Goal: Task Accomplishment & Management: Manage account settings

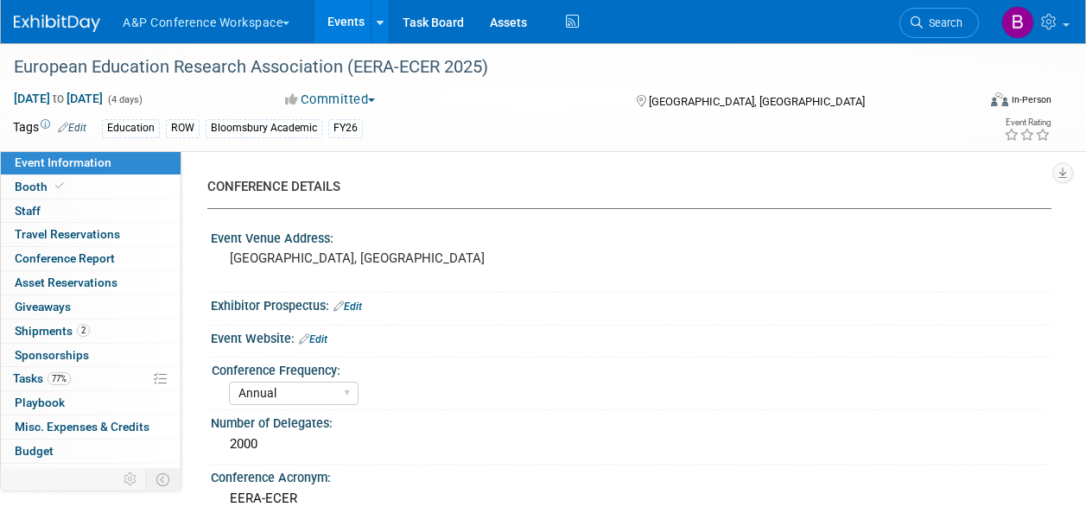
select select "Annual"
select select "Level 2"
select select "In-Person Booth"
select select "Education"
select select "Bloomsbury Academic"
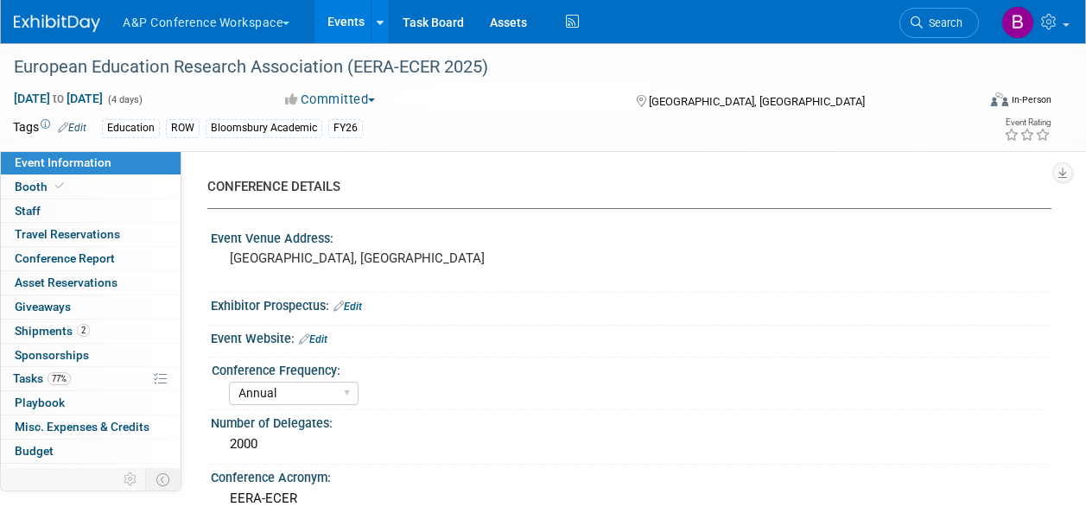
select select "[PERSON_NAME]"
select select "Networking/Commissioning"
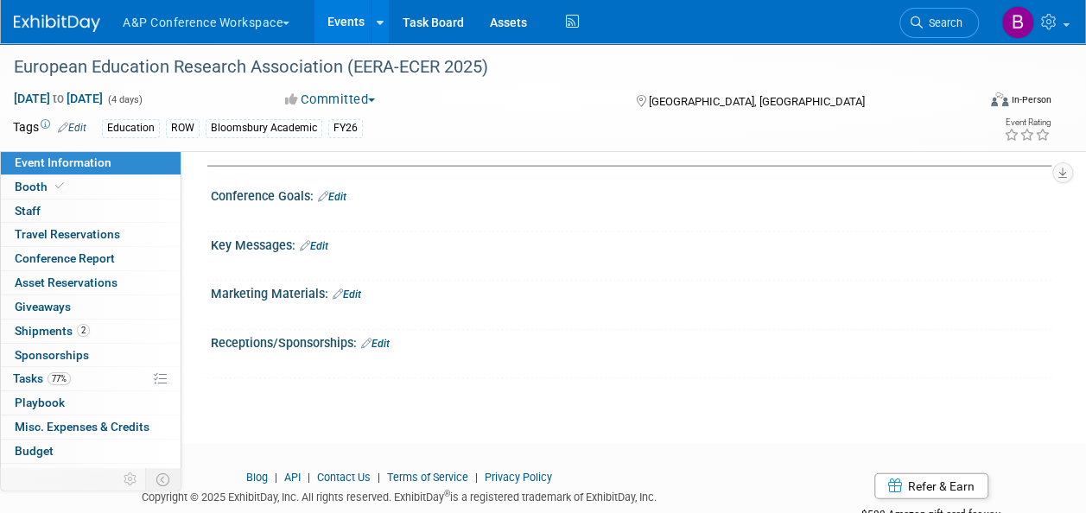
scroll to position [1808, 0]
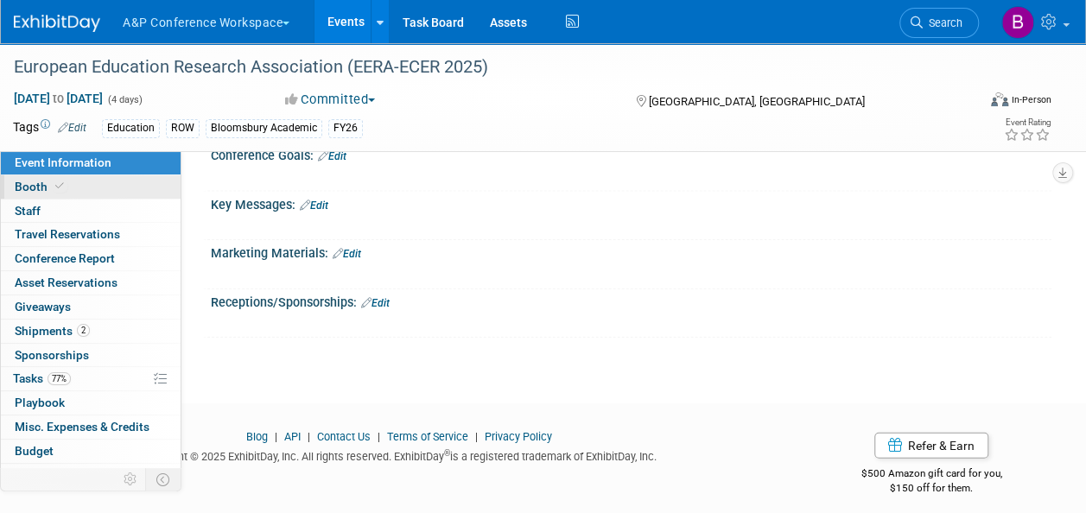
click at [40, 180] on span "Booth" at bounding box center [41, 187] width 53 height 14
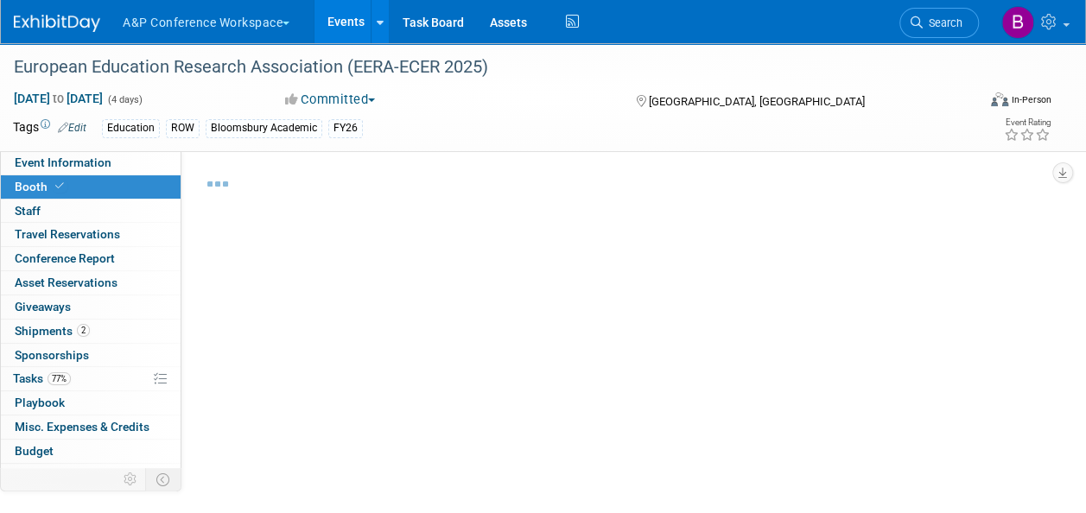
select select "COBA"
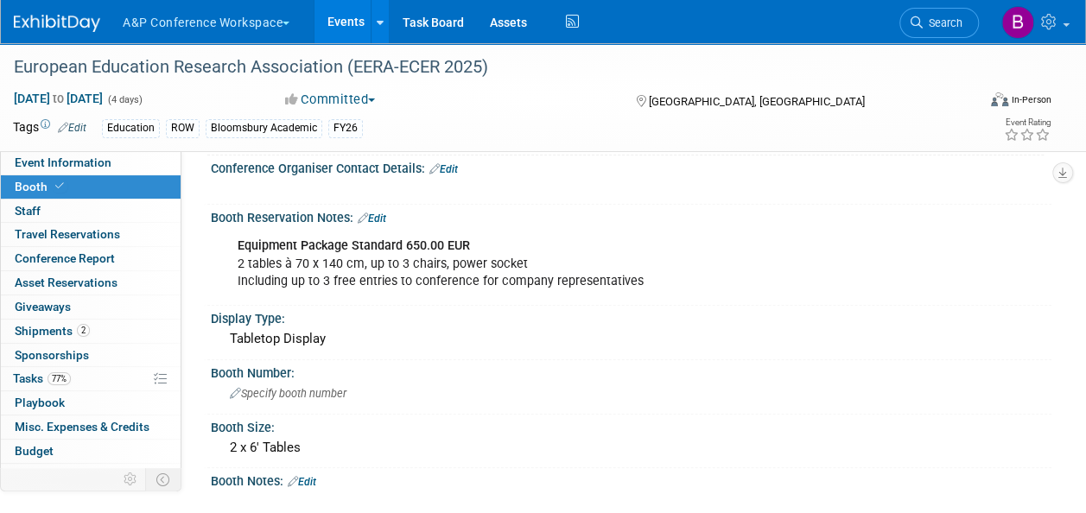
scroll to position [274, 0]
